Goal: Communication & Community: Answer question/provide support

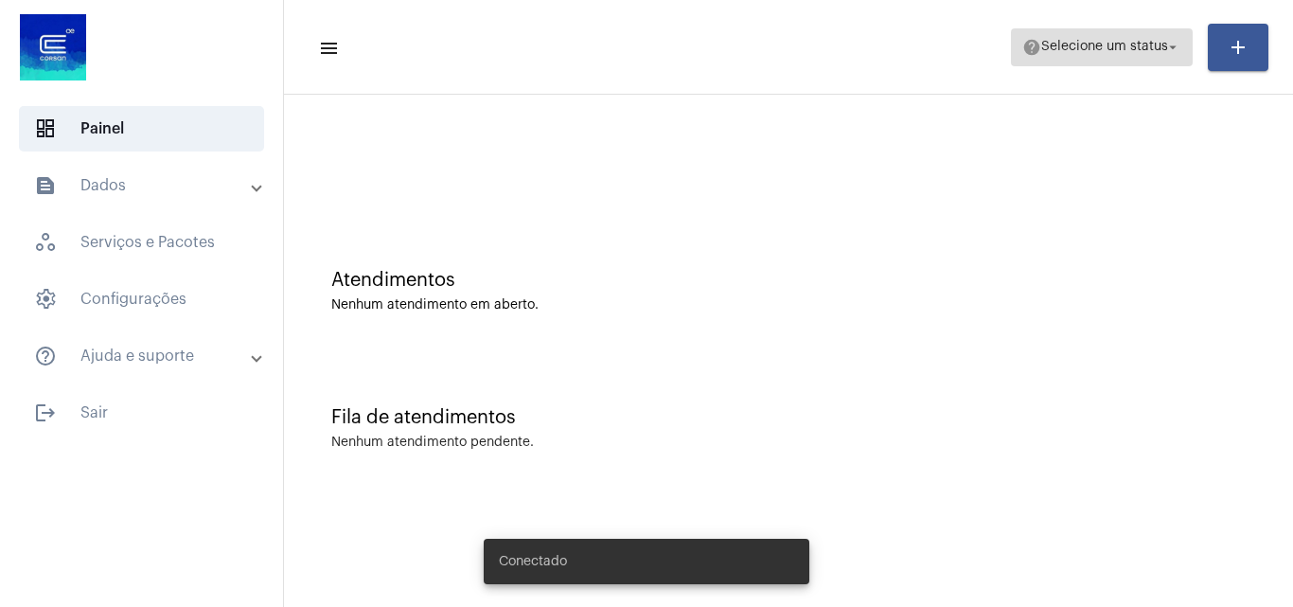
click at [1136, 52] on span "Selecione um status" at bounding box center [1104, 47] width 127 height 13
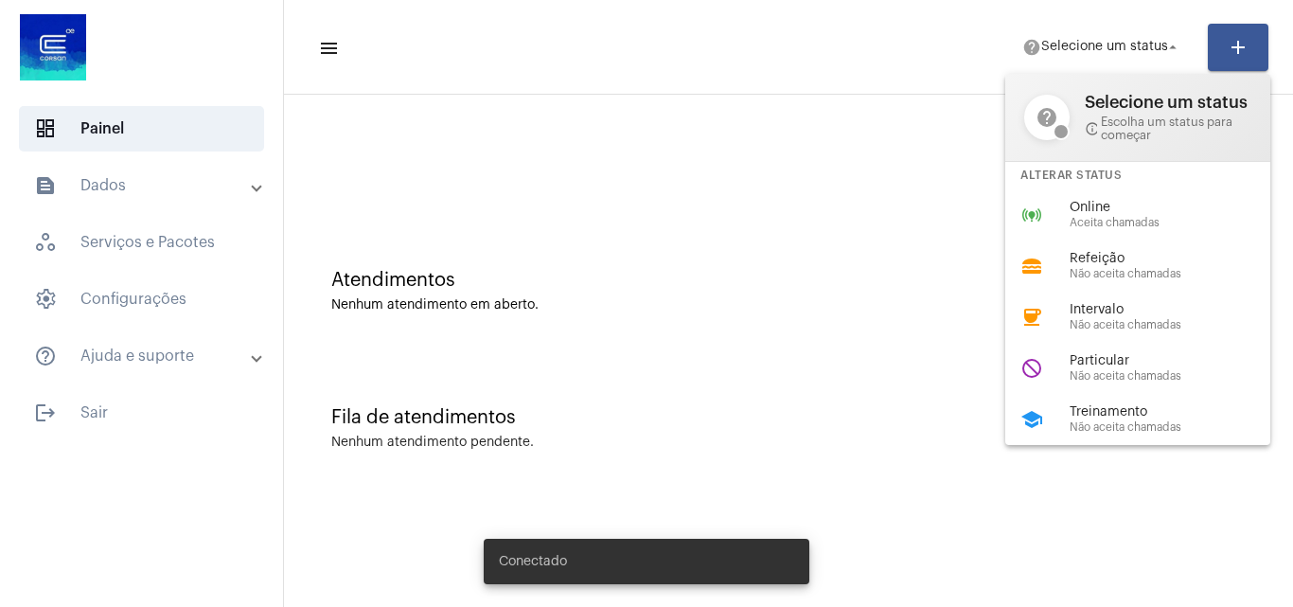
click at [881, 210] on div at bounding box center [646, 303] width 1293 height 607
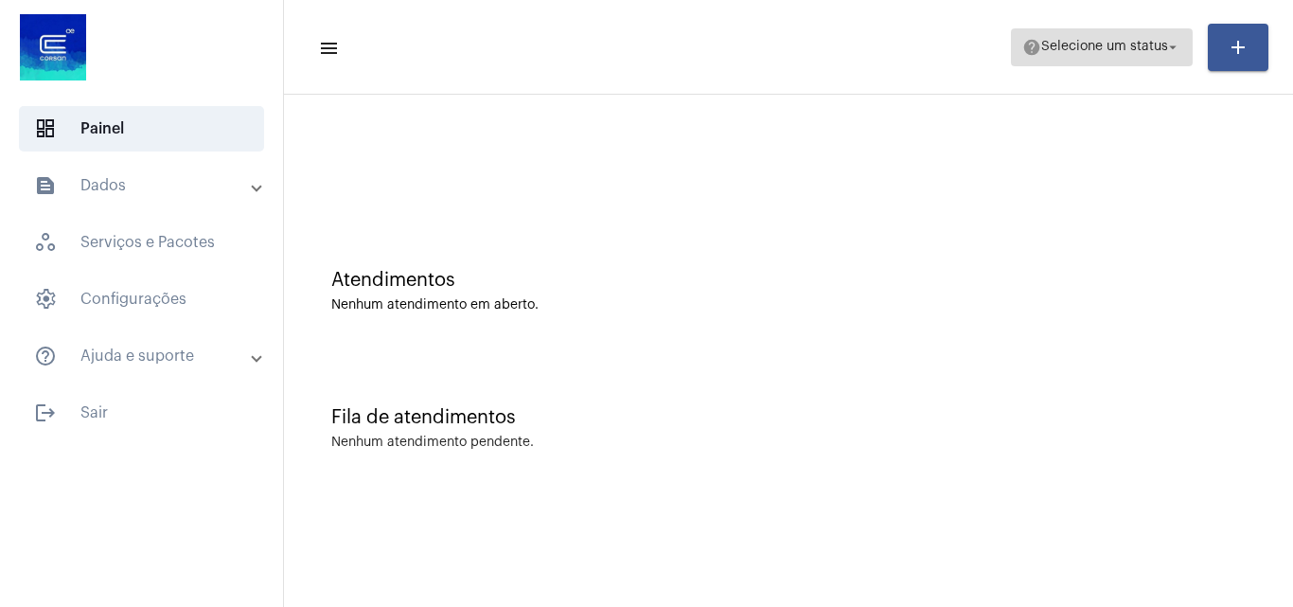
click at [1065, 50] on span "Selecione um status" at bounding box center [1104, 47] width 127 height 13
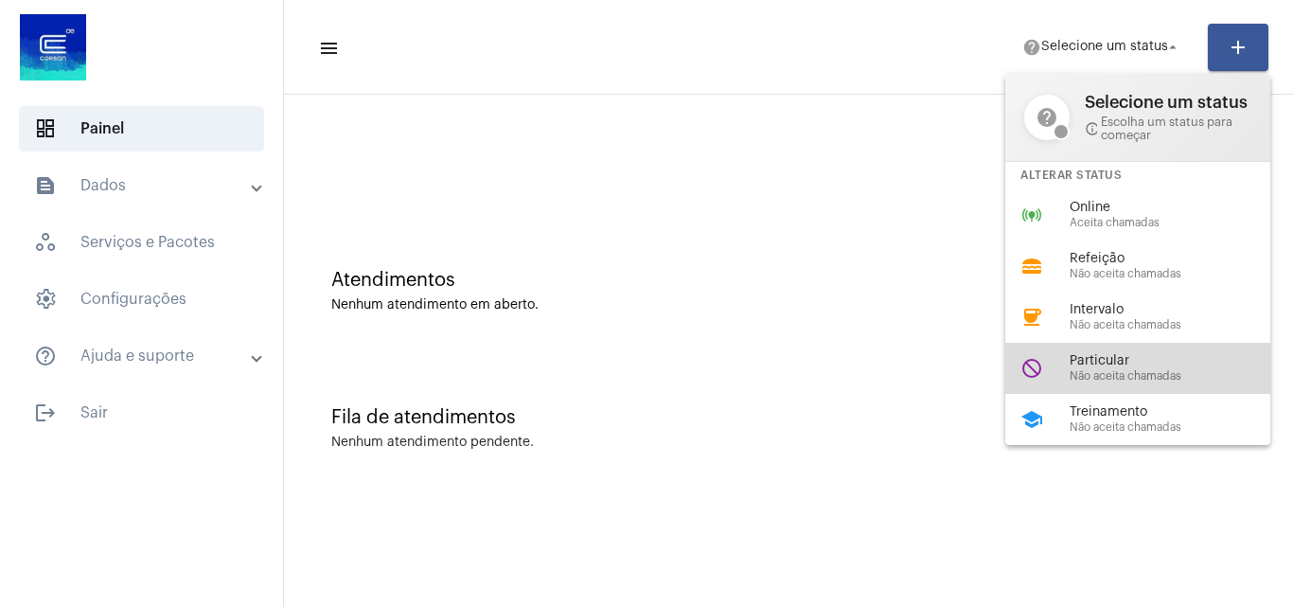
click at [1100, 358] on span "Particular" at bounding box center [1177, 361] width 216 height 14
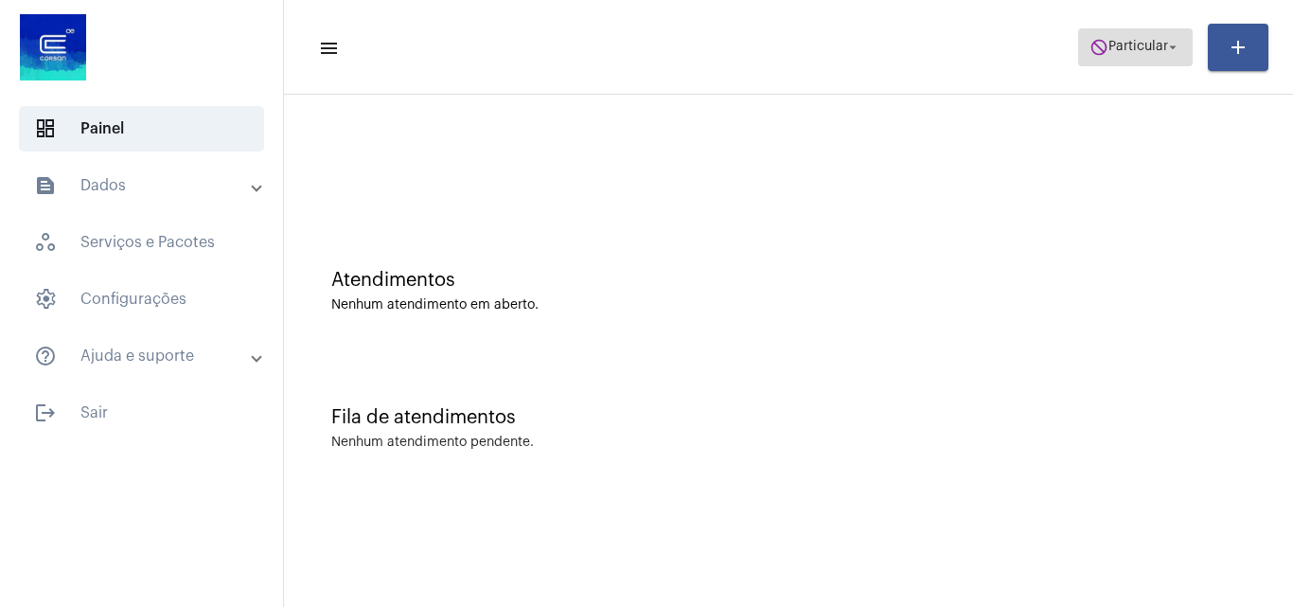
click at [1146, 56] on span "do_not_disturb Particular arrow_drop_down" at bounding box center [1135, 46] width 92 height 34
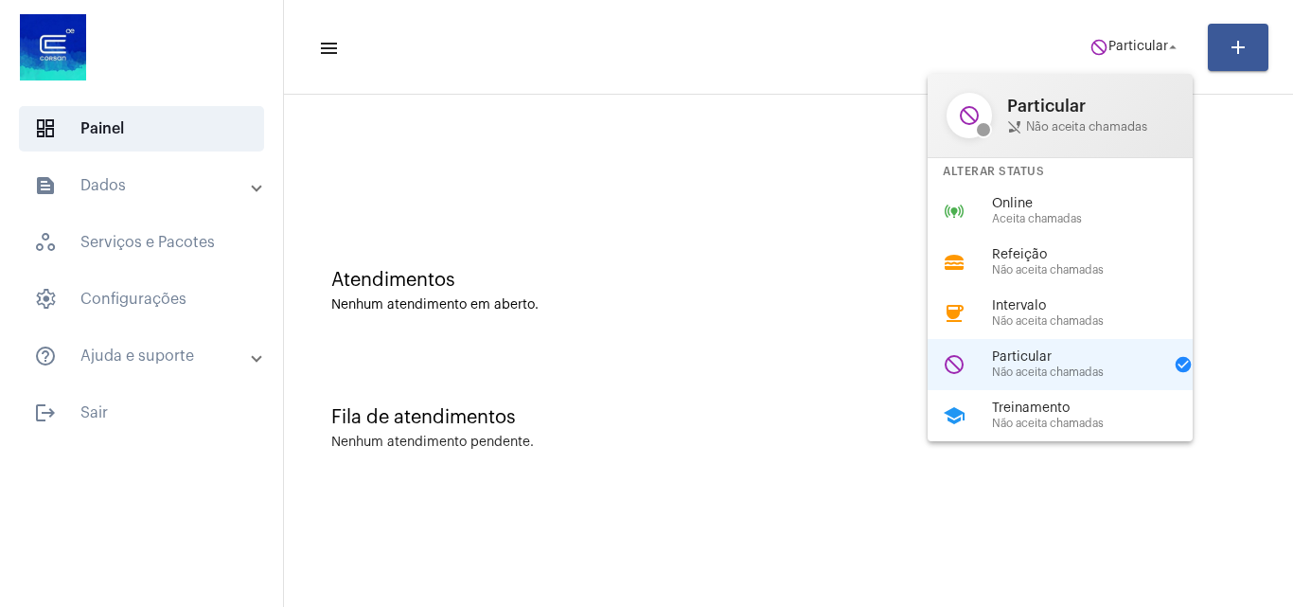
click at [1054, 230] on div "online_prediction Online Aceita chamadas" at bounding box center [1075, 211] width 295 height 51
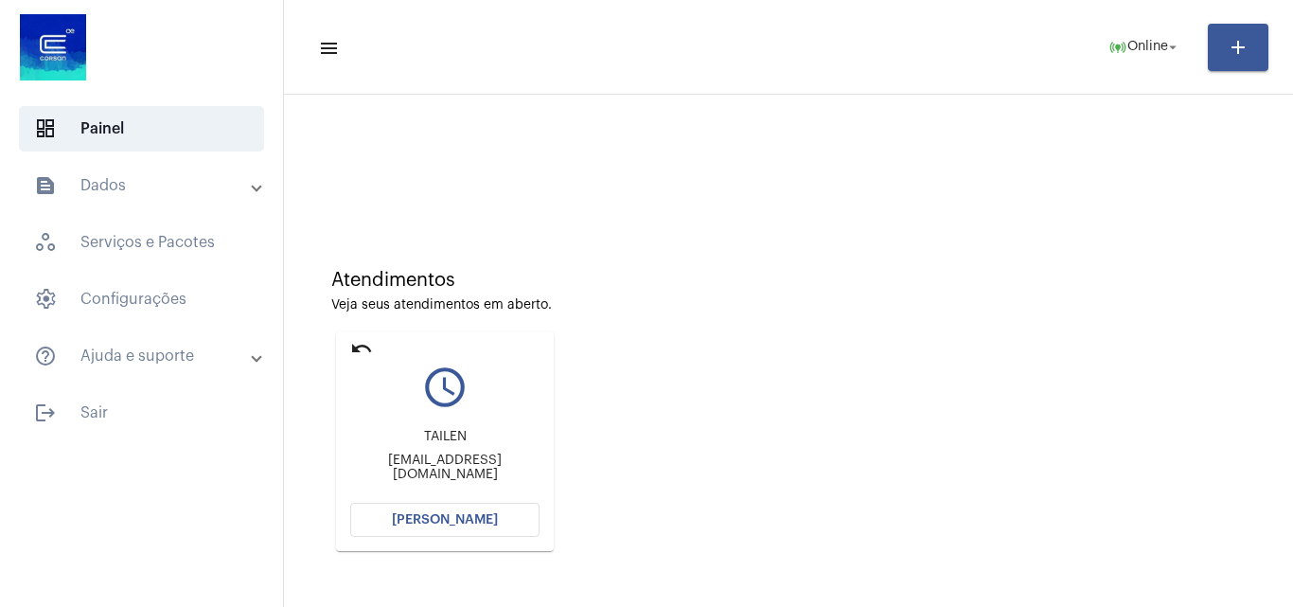
click at [453, 520] on span "Abrir Chamada" at bounding box center [445, 519] width 106 height 13
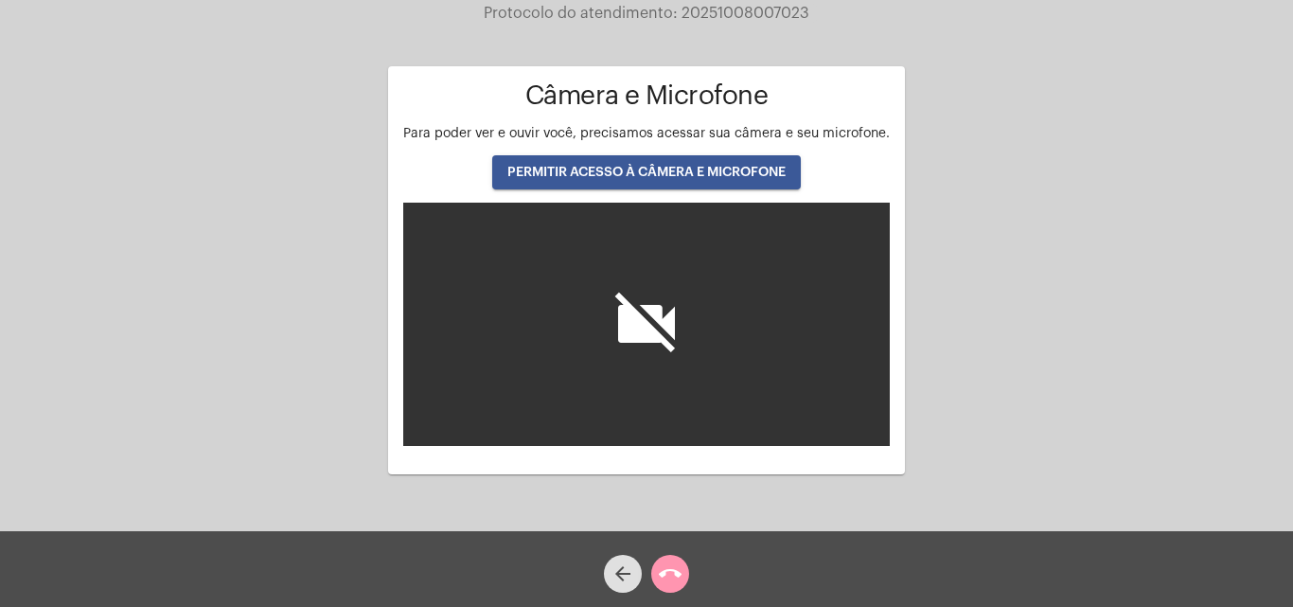
click at [640, 174] on span "PERMITIR ACESSO À CÂMERA E MICROFONE" at bounding box center [646, 172] width 278 height 13
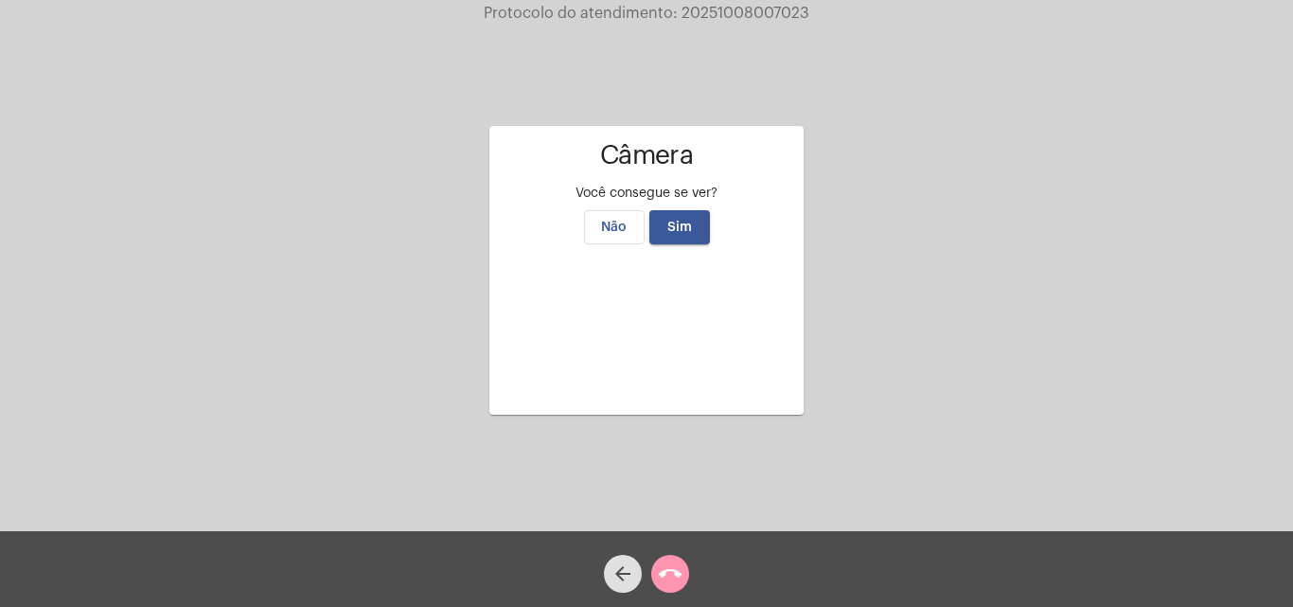
click at [674, 221] on span "Sim" at bounding box center [679, 227] width 25 height 13
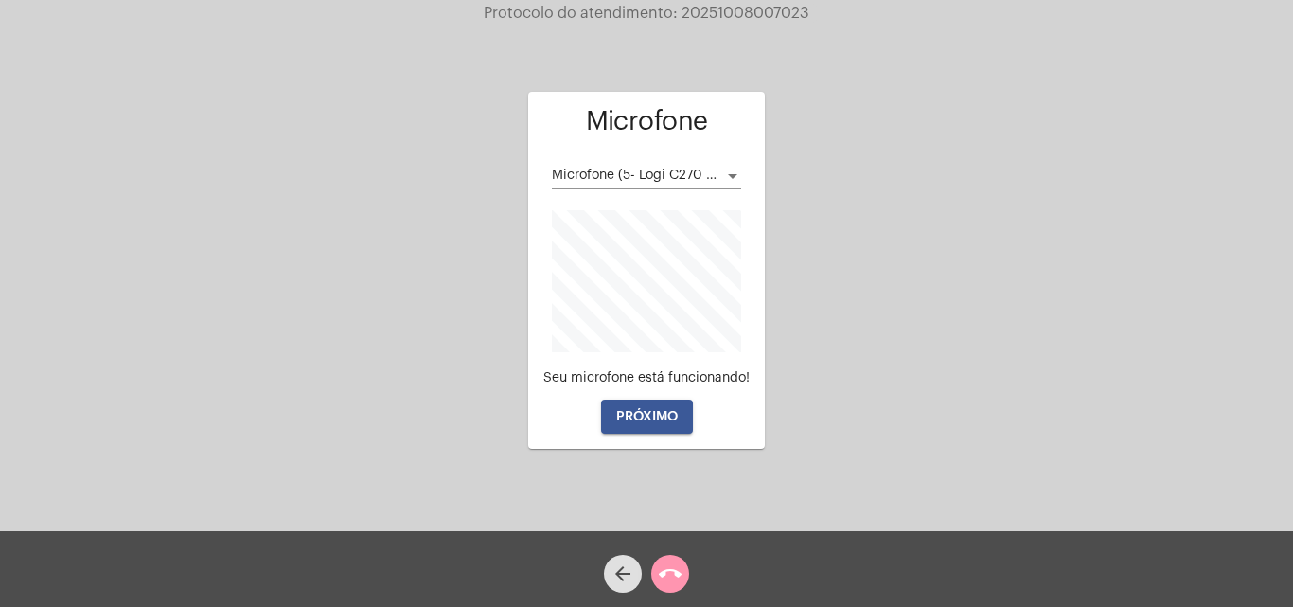
click at [639, 408] on button "PRÓXIMO" at bounding box center [647, 416] width 92 height 34
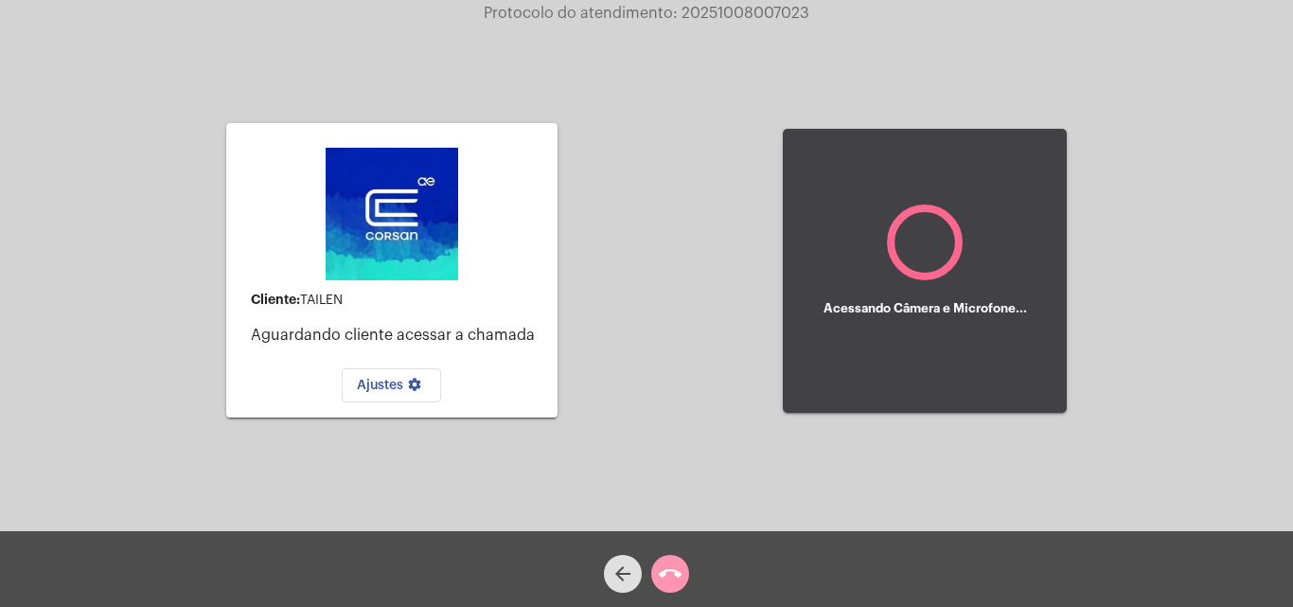
click at [1290, 405] on div "Cliente: TAILEN Aguardando cliente acessar a chamada Ajustes settings Acessando…" at bounding box center [646, 268] width 1289 height 531
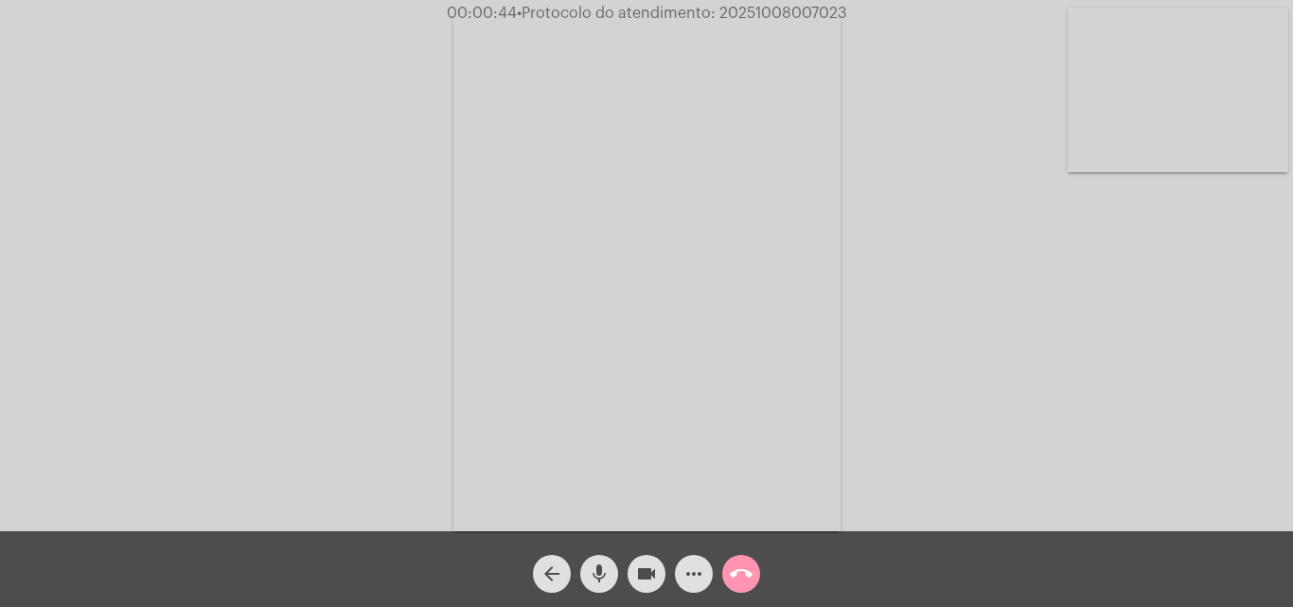
click at [699, 573] on mat-icon "more_horiz" at bounding box center [693, 573] width 23 height 23
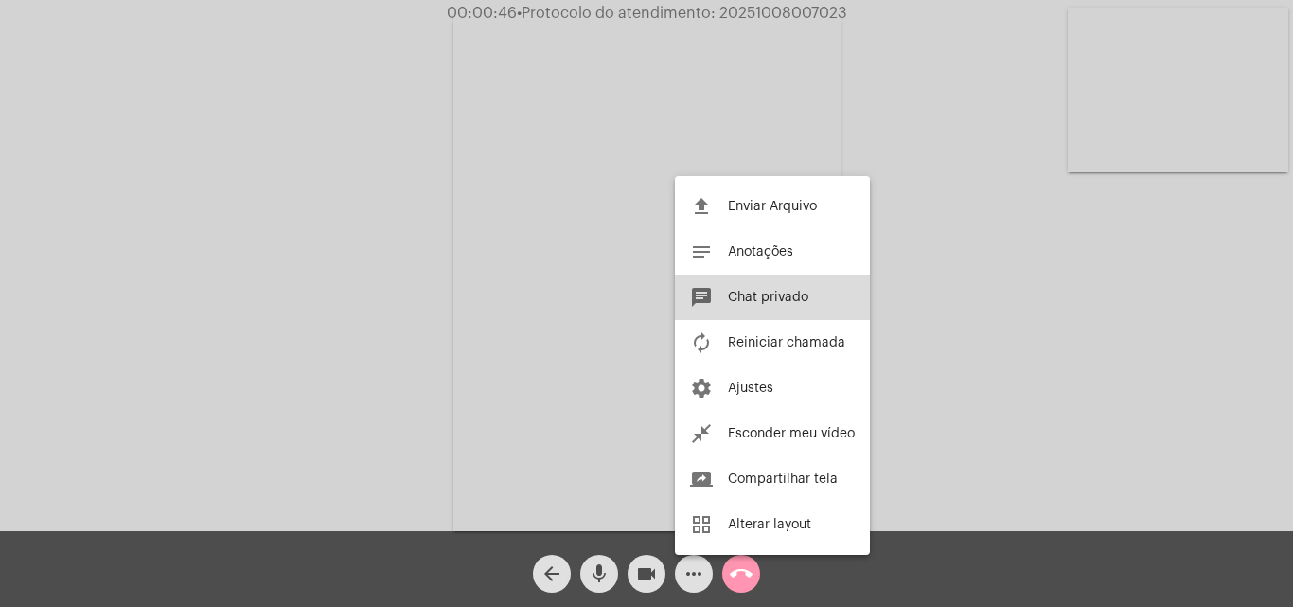
click at [765, 306] on button "chat Chat privado" at bounding box center [772, 296] width 195 height 45
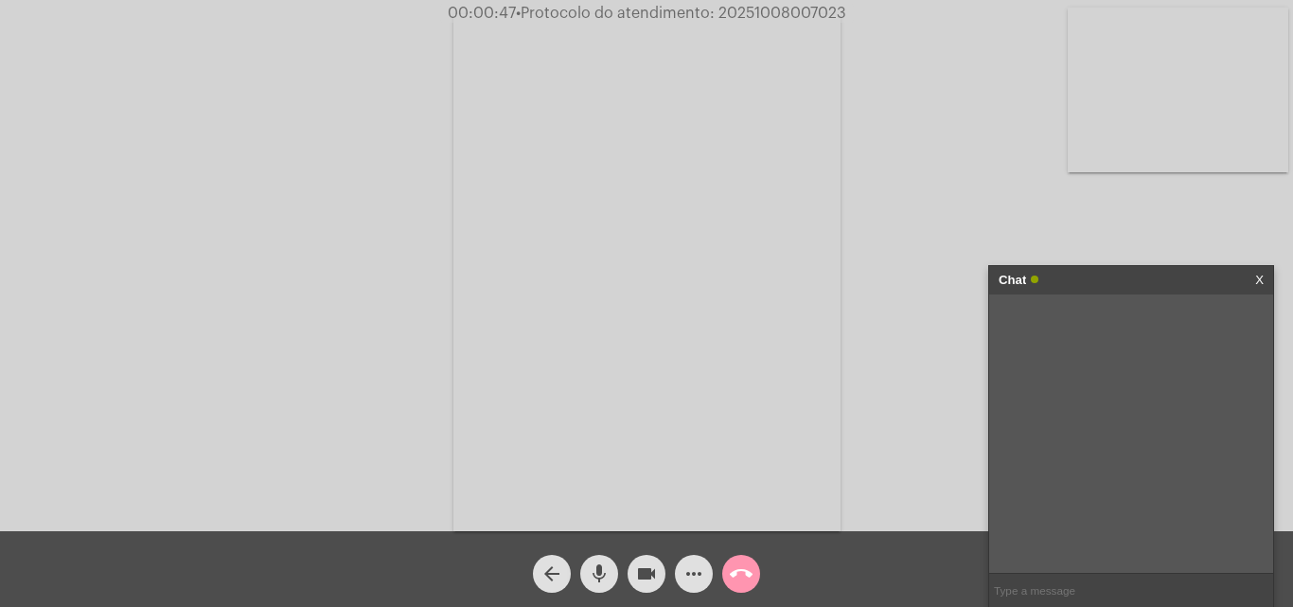
click at [1051, 589] on input "text" at bounding box center [1131, 590] width 284 height 33
type input "eu escutro a senhora"
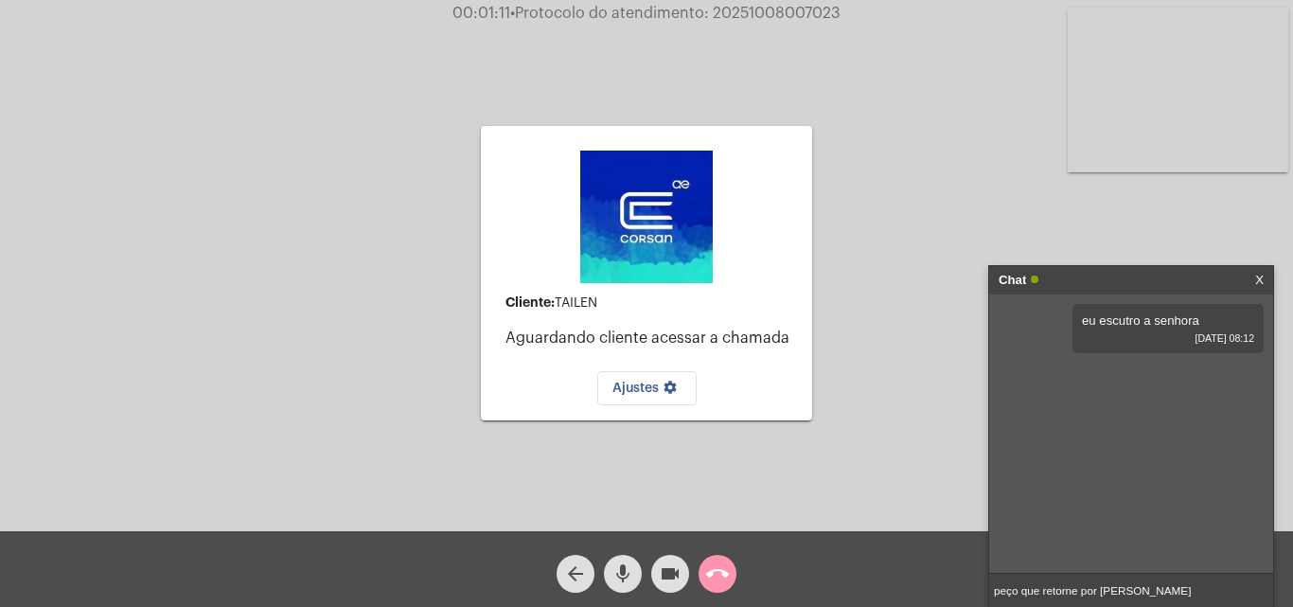
type input "peço que retorne por gentileza"
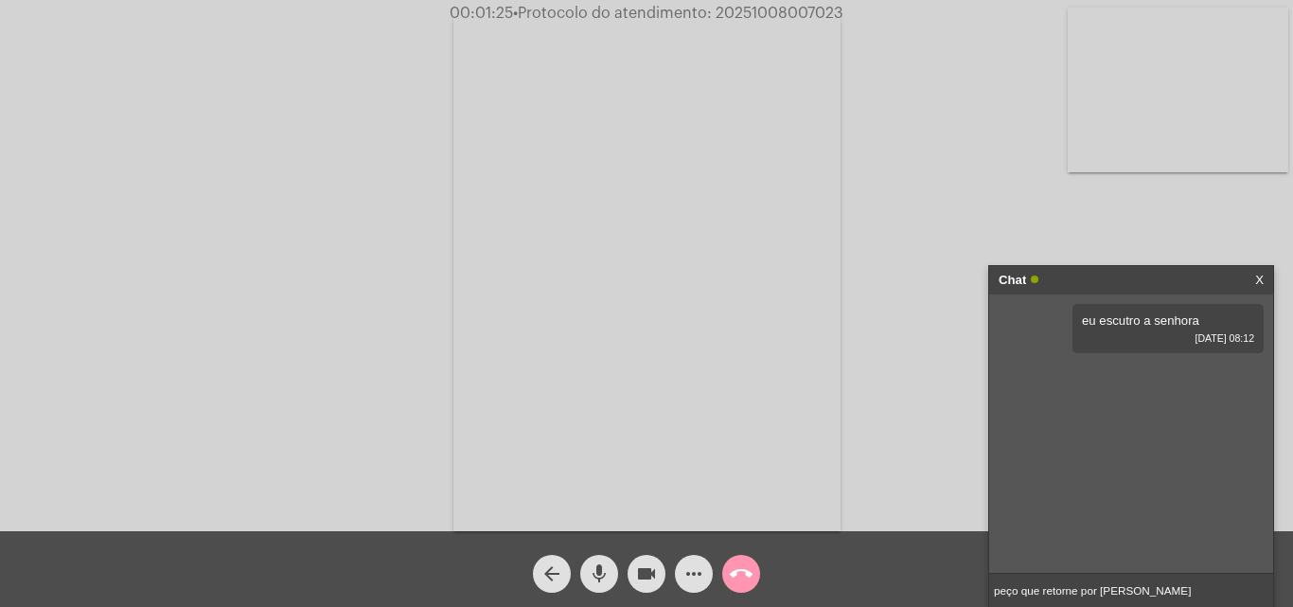
drag, startPoint x: 1156, startPoint y: 589, endPoint x: 808, endPoint y: 630, distance: 349.8
click at [808, 606] on html "00:01:25 • Protocolo do atendimento: 20251008007023 Acessando Câmera e Microfon…" at bounding box center [646, 303] width 1293 height 607
click at [1262, 280] on link "X" at bounding box center [1259, 280] width 9 height 28
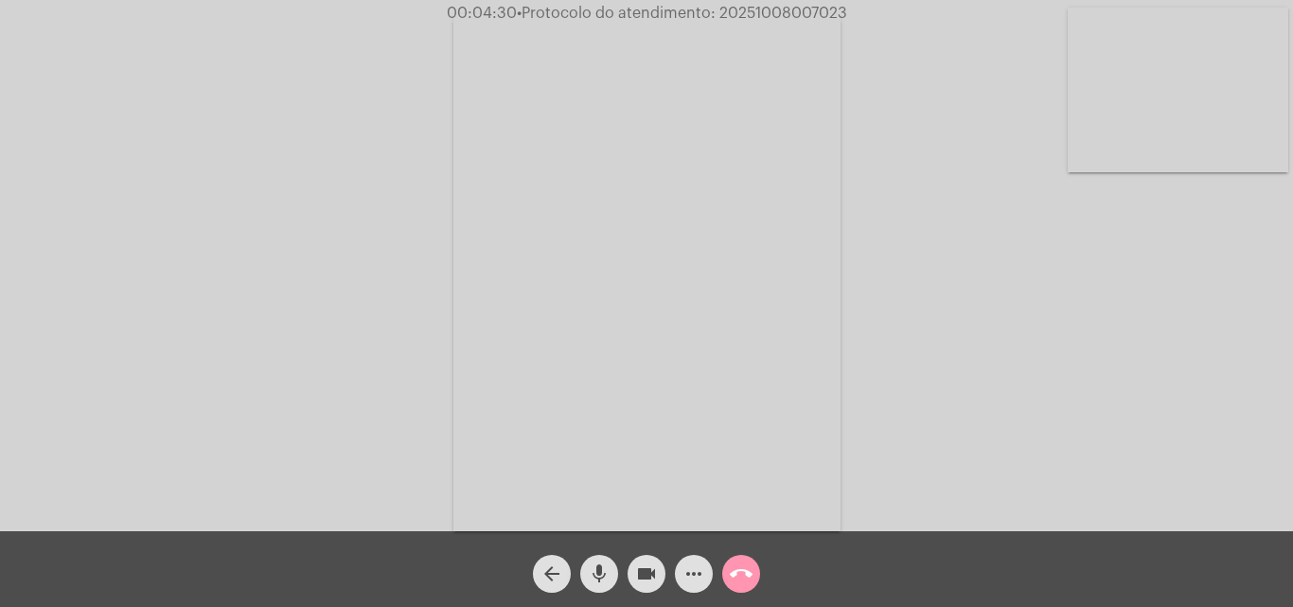
drag, startPoint x: 716, startPoint y: 10, endPoint x: 849, endPoint y: 16, distance: 132.6
click at [873, 18] on div "00:04:30 • Protocolo do atendimento: 20251008007023" at bounding box center [646, 13] width 1293 height 17
click at [753, 12] on span "• Protocolo do atendimento: 20251008007023" at bounding box center [679, 13] width 330 height 15
click at [751, 14] on span "• Protocolo do atendimento: 20251008007023" at bounding box center [679, 13] width 330 height 15
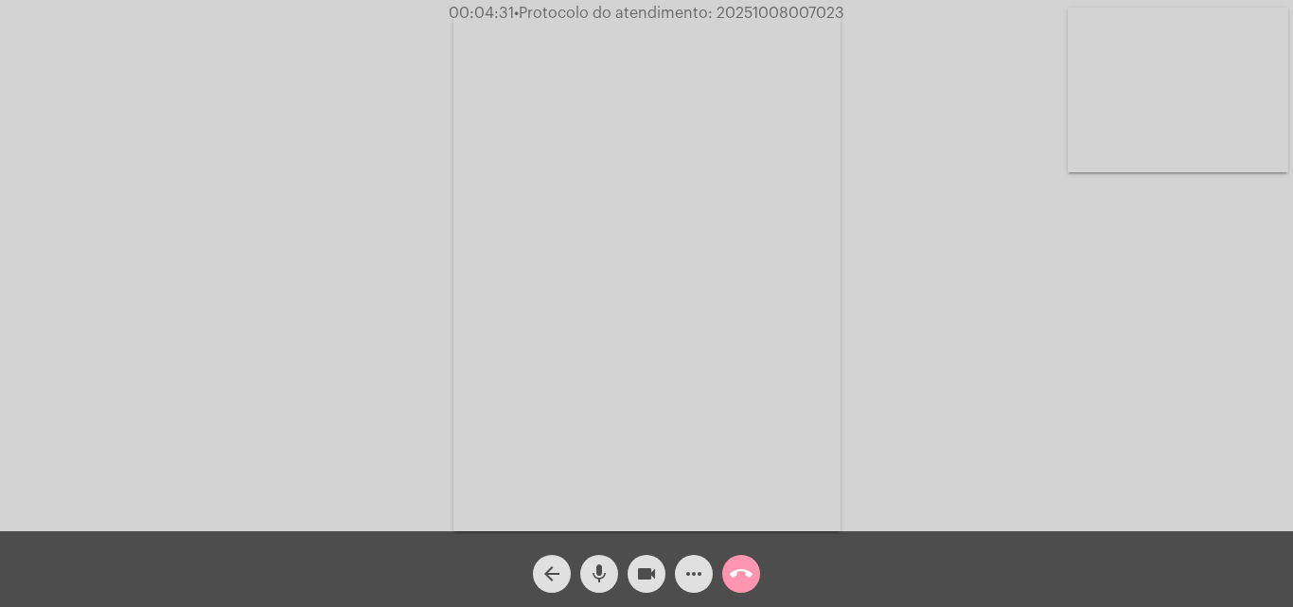
click at [751, 14] on span "• Protocolo do atendimento: 20251008007023" at bounding box center [679, 13] width 330 height 15
click at [733, 569] on mat-icon "call_end" at bounding box center [741, 573] width 23 height 23
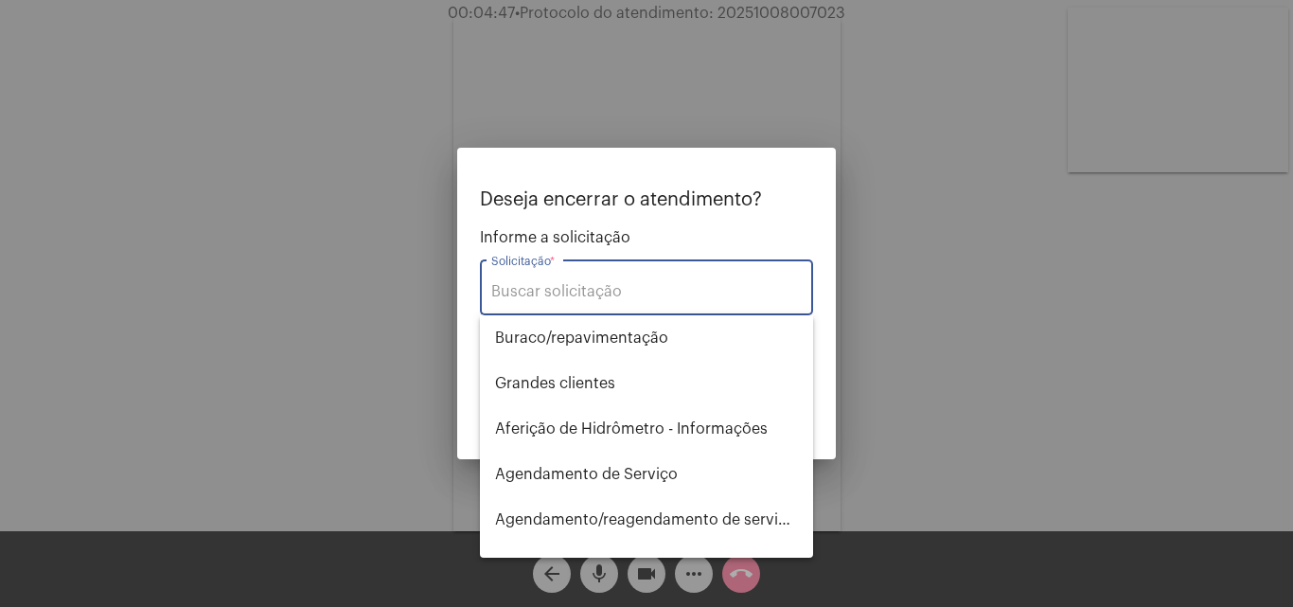
click at [597, 292] on input "Solicitação *" at bounding box center [646, 291] width 310 height 17
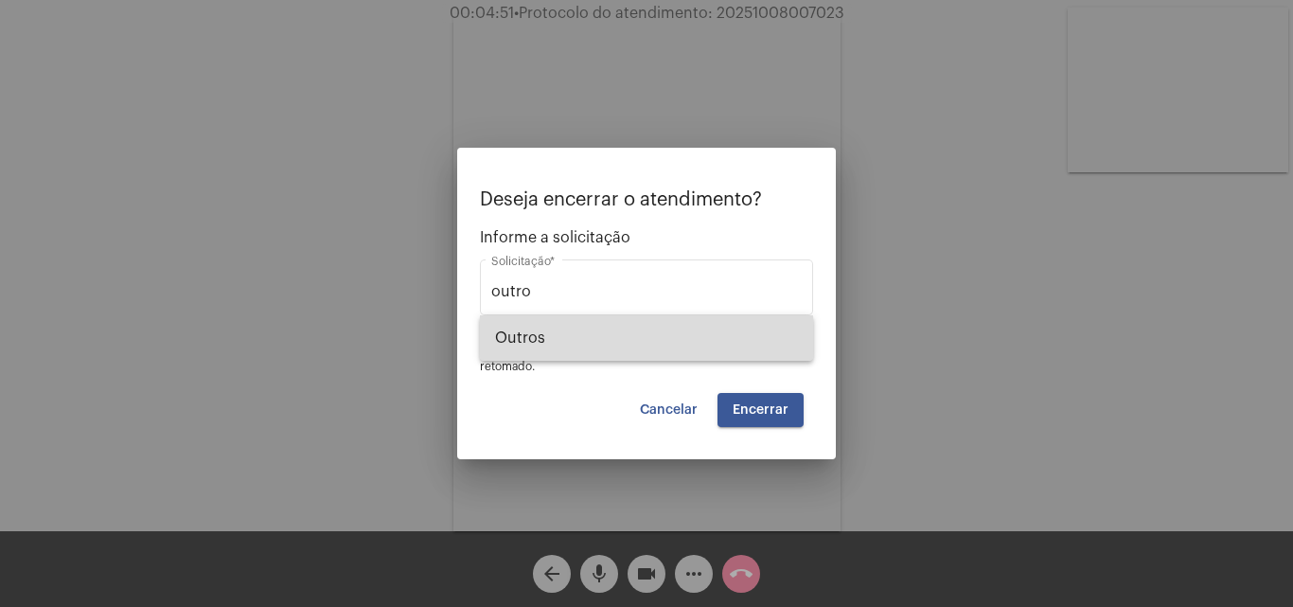
click at [564, 338] on span "Outros" at bounding box center [646, 337] width 303 height 45
type input "Outros"
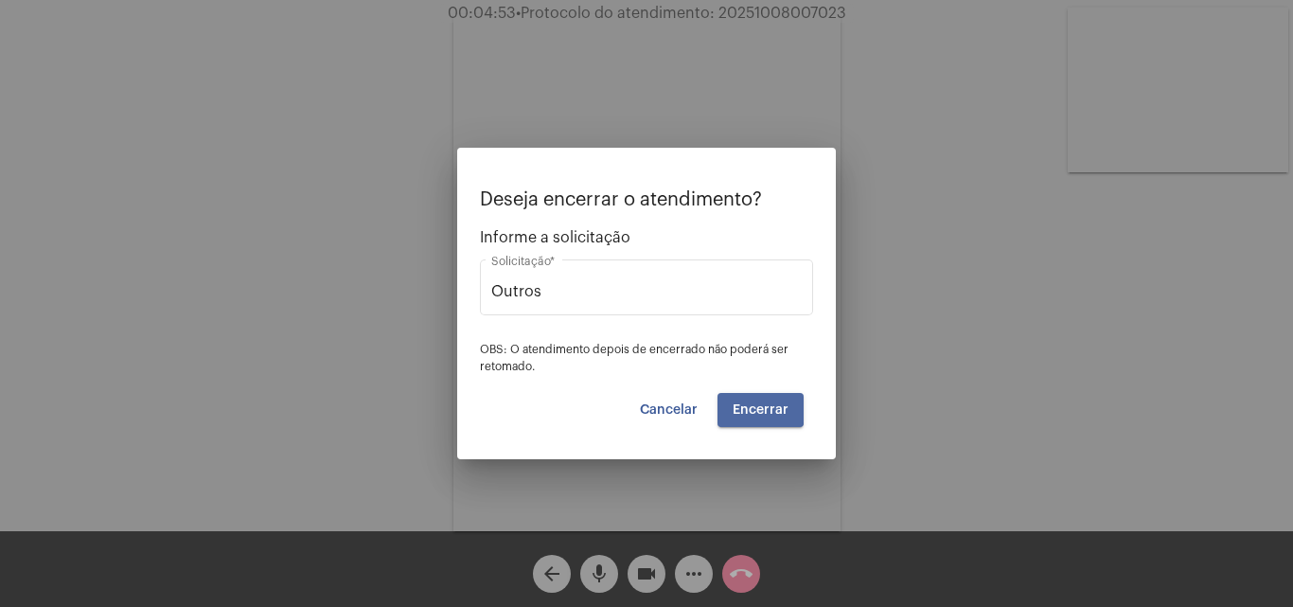
click at [754, 403] on span "Encerrar" at bounding box center [761, 409] width 56 height 13
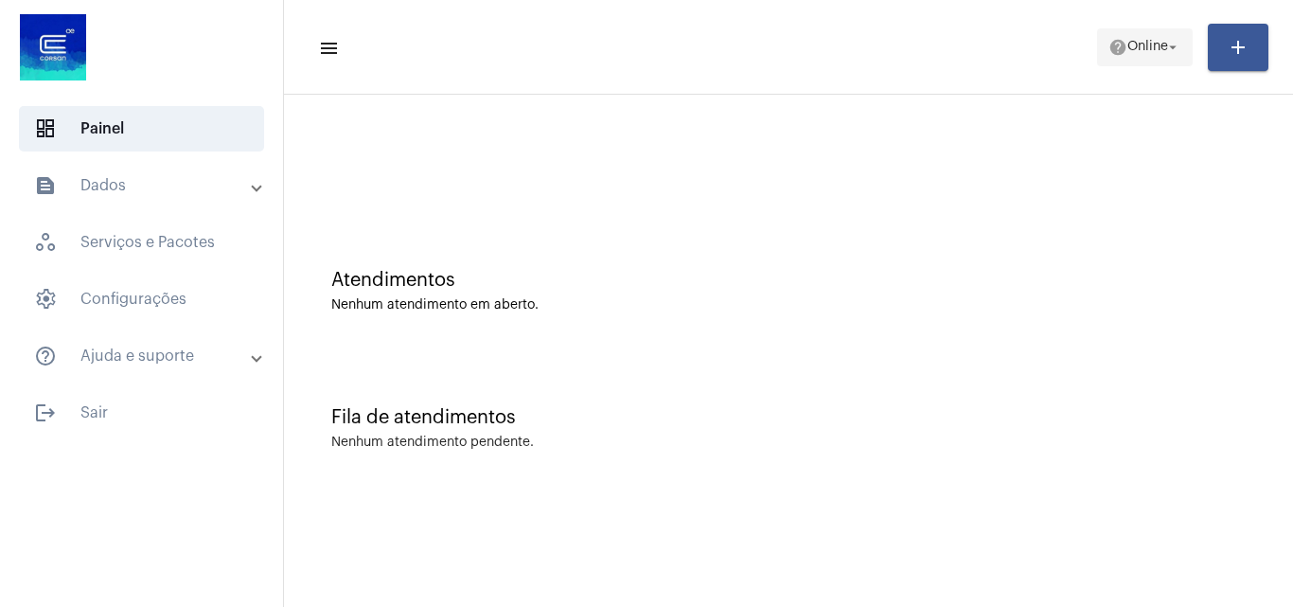
click at [1145, 36] on span "help Online arrow_drop_down" at bounding box center [1144, 46] width 73 height 34
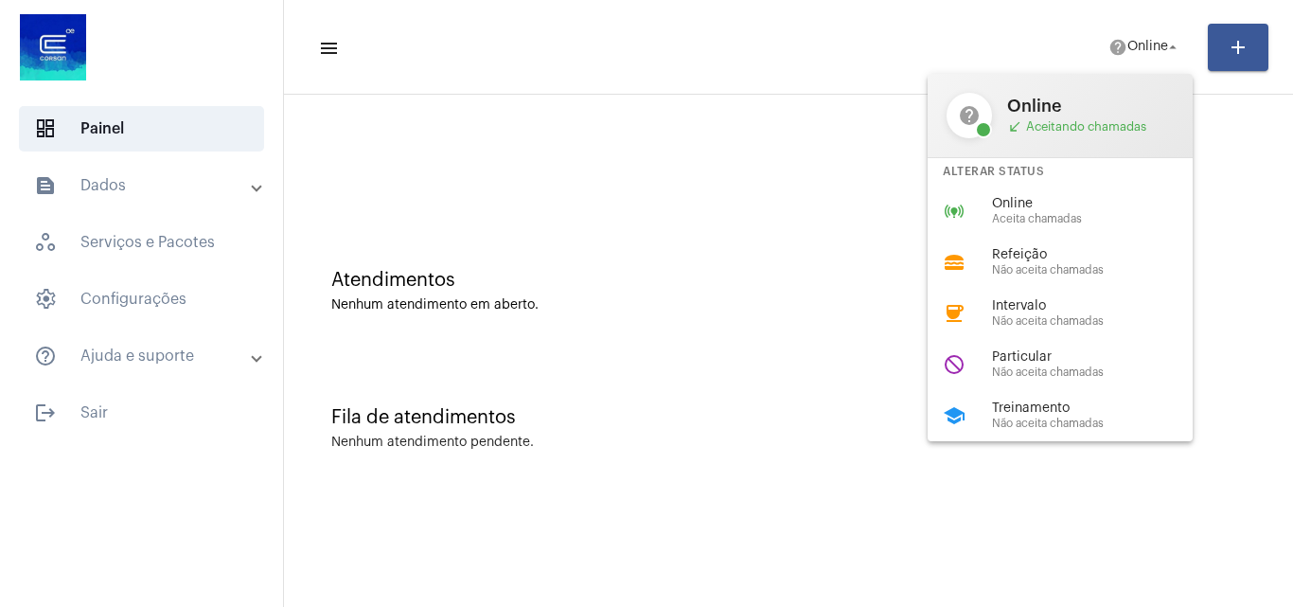
click at [1007, 231] on div "online_prediction Online Aceita chamadas" at bounding box center [1075, 211] width 295 height 51
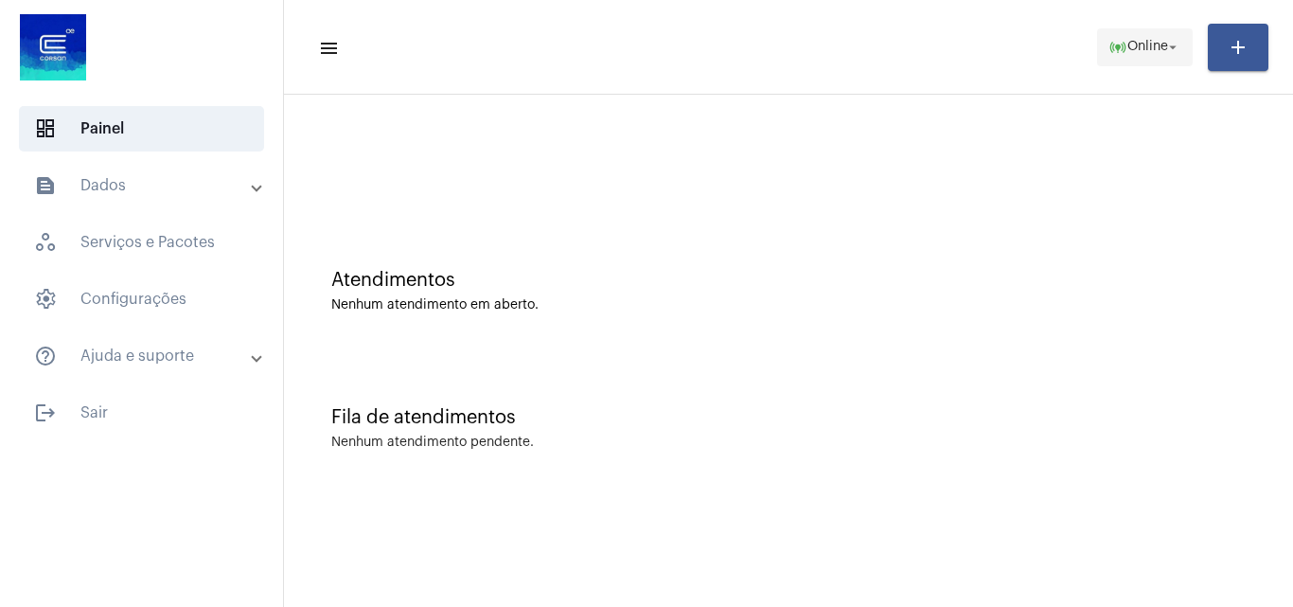
click at [1147, 55] on span "online_prediction Online arrow_drop_down" at bounding box center [1144, 46] width 73 height 34
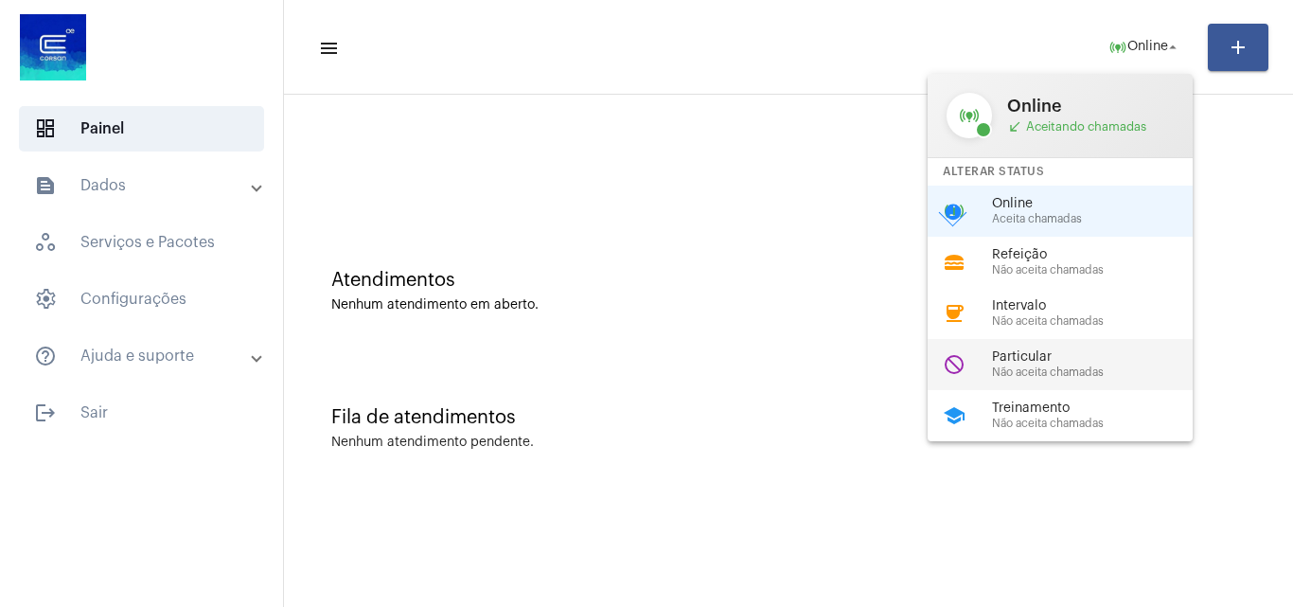
click at [1042, 363] on span "Particular" at bounding box center [1100, 357] width 216 height 14
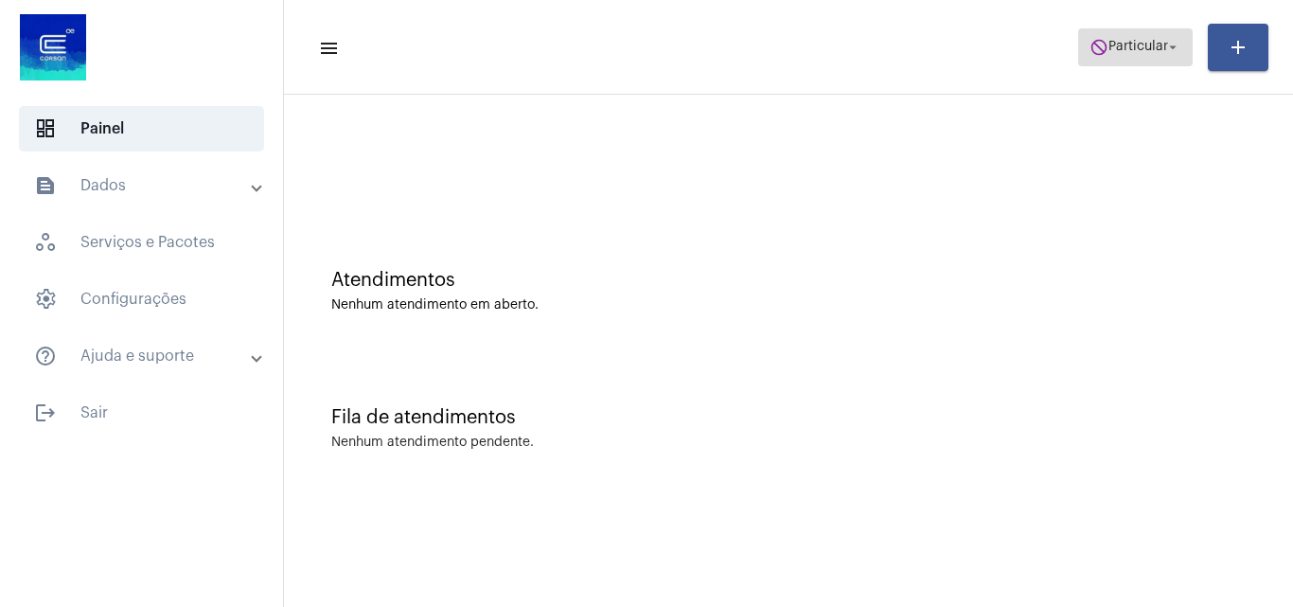
click at [1126, 65] on button "do_not_disturb Particular arrow_drop_down" at bounding box center [1135, 47] width 115 height 38
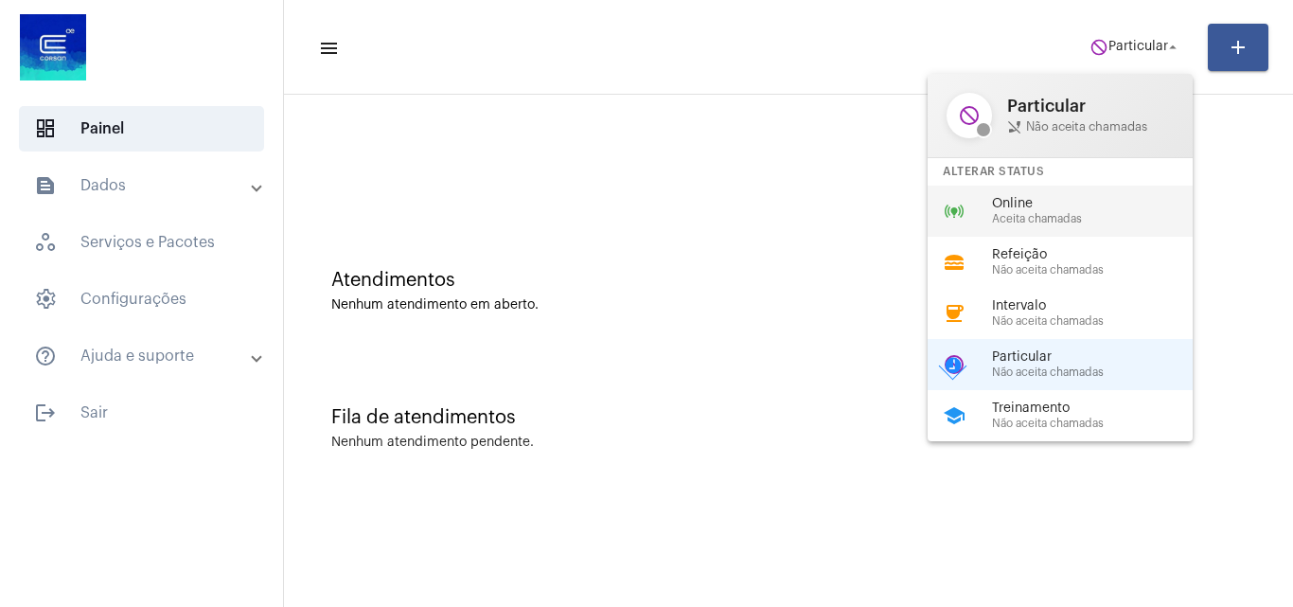
click at [1048, 207] on span "Online" at bounding box center [1100, 204] width 216 height 14
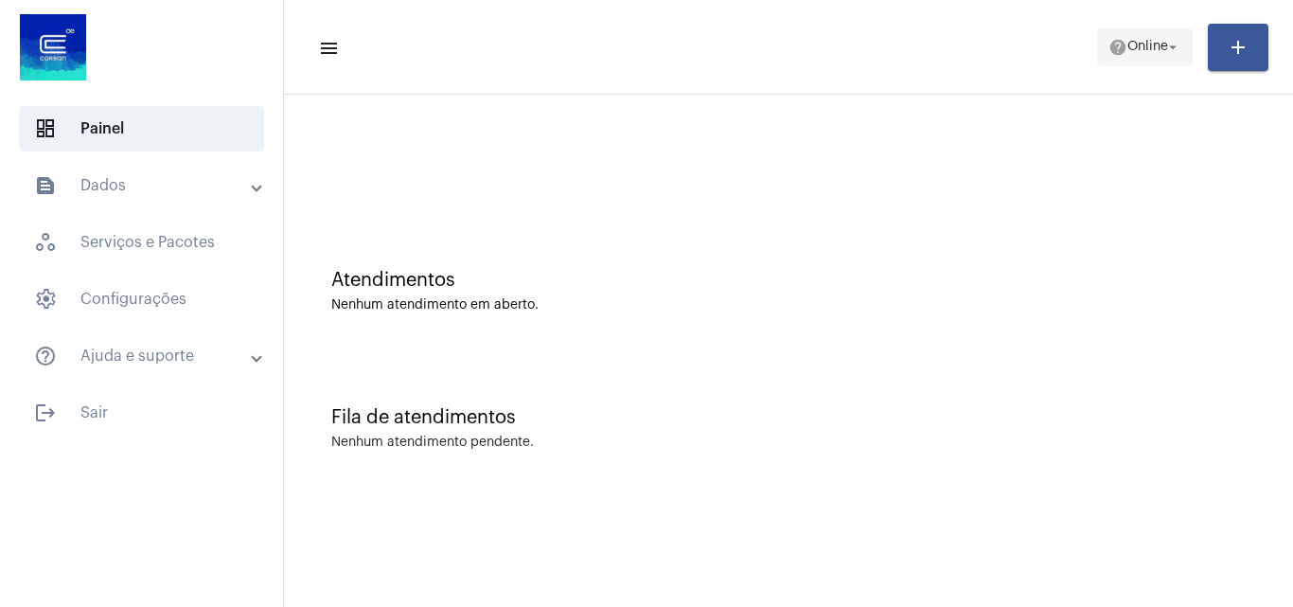
click at [1108, 55] on mat-icon "help" at bounding box center [1117, 47] width 19 height 19
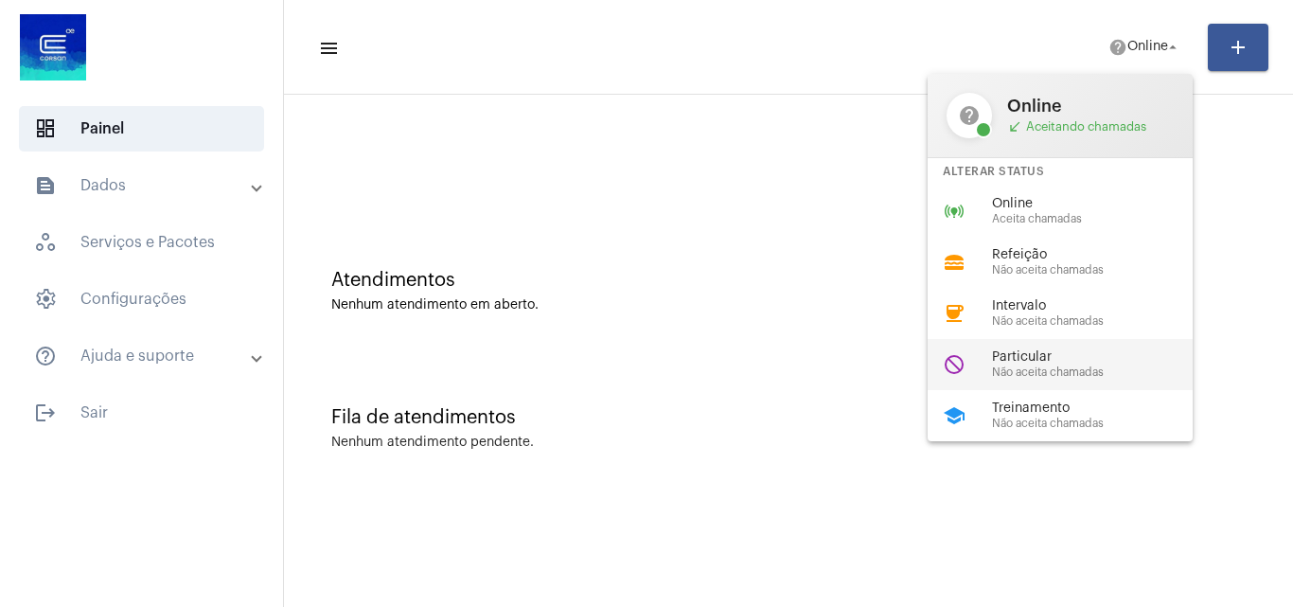
click at [1046, 355] on span "Particular" at bounding box center [1100, 357] width 216 height 14
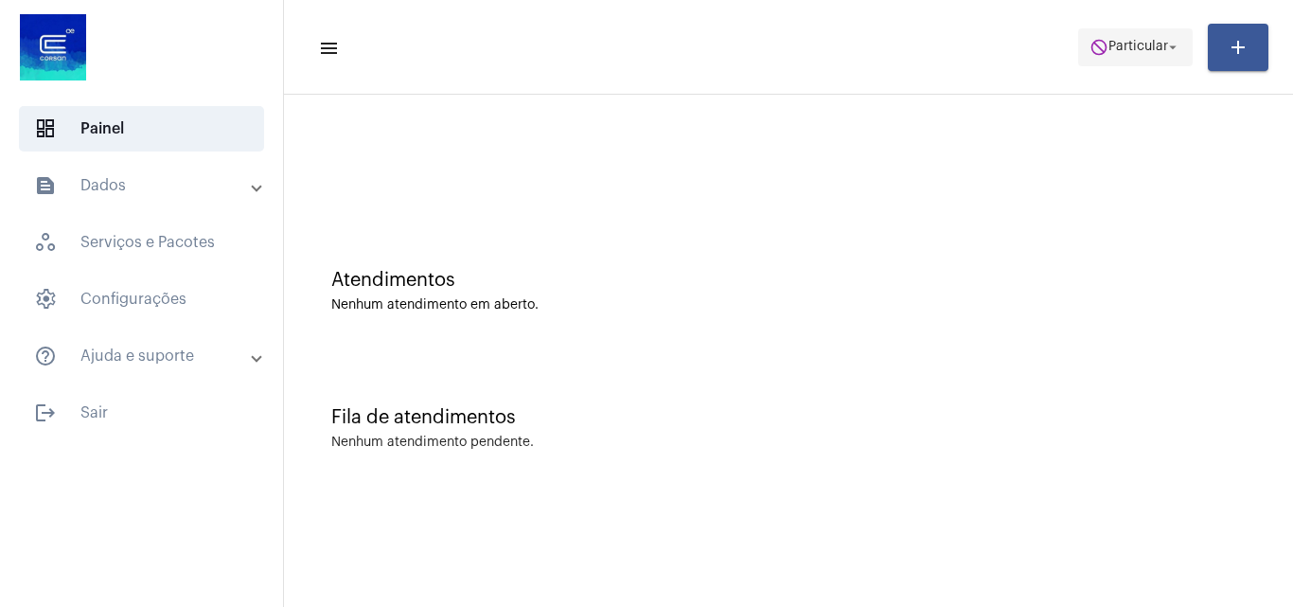
click at [1108, 51] on span "Particular" at bounding box center [1138, 47] width 60 height 13
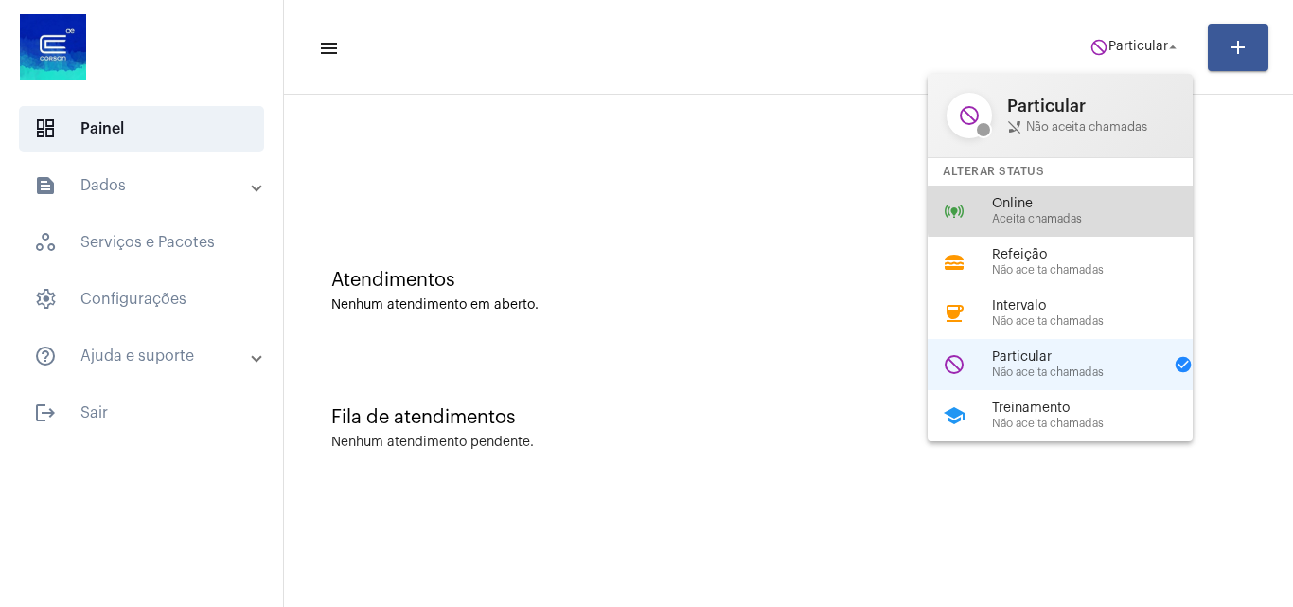
click at [1082, 210] on span "Online" at bounding box center [1100, 204] width 216 height 14
